Goal: Check status: Check status

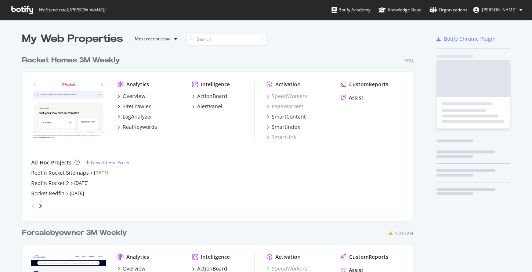
scroll to position [332, 397]
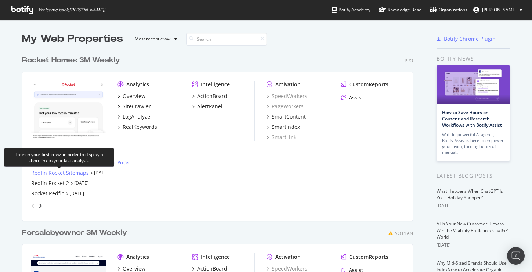
click at [67, 174] on div "Redfin Rocket Sitemaps" at bounding box center [60, 172] width 58 height 7
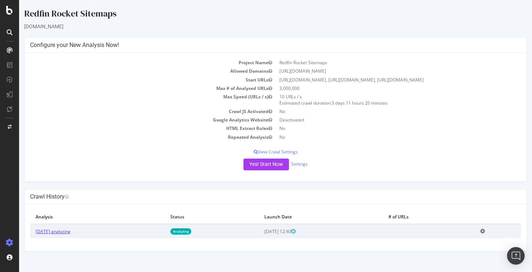
click at [71, 235] on link "[DATE] analyzing" at bounding box center [53, 232] width 35 height 6
